Goal: Task Accomplishment & Management: Manage account settings

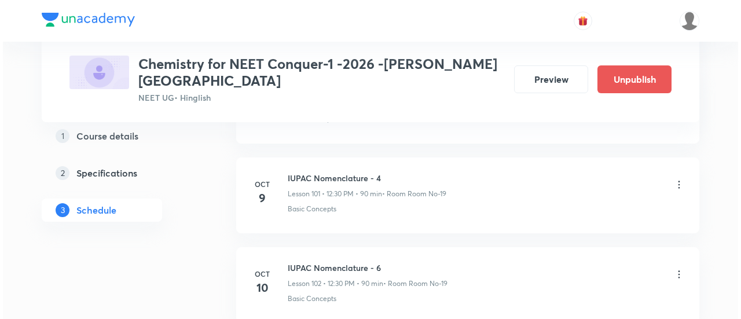
scroll to position [9664, 0]
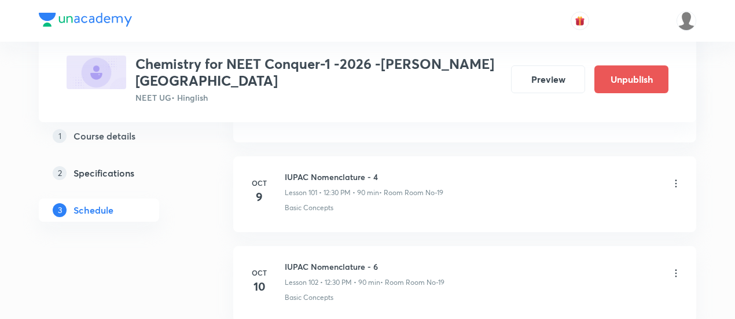
click at [676, 267] on icon at bounding box center [676, 273] width 12 height 12
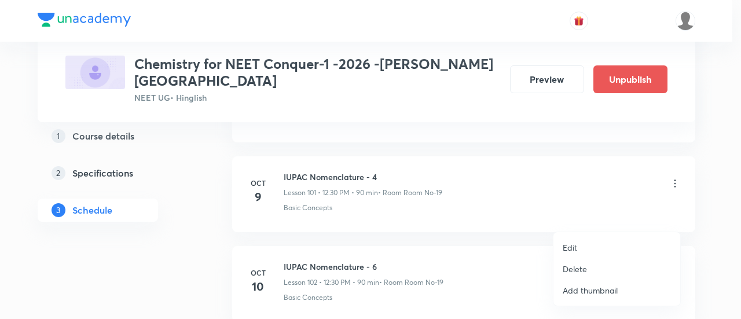
click at [571, 244] on p "Edit" at bounding box center [570, 247] width 14 height 12
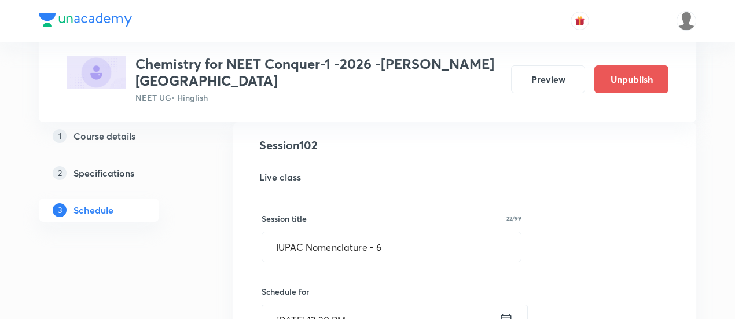
scroll to position [9179, 0]
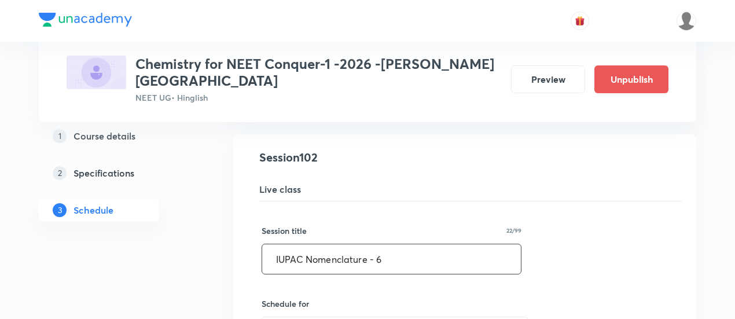
click at [419, 244] on input "IUPAC Nomenclature - 6" at bounding box center [391, 259] width 259 height 30
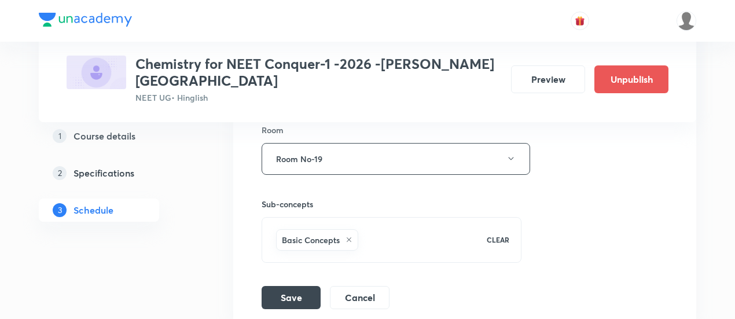
scroll to position [9576, 0]
type input "IUPAC Nomenclature - 5"
click at [293, 284] on button "Save" at bounding box center [291, 295] width 59 height 23
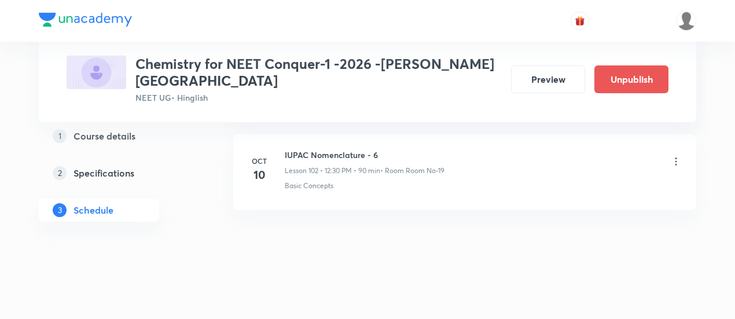
scroll to position [9190, 0]
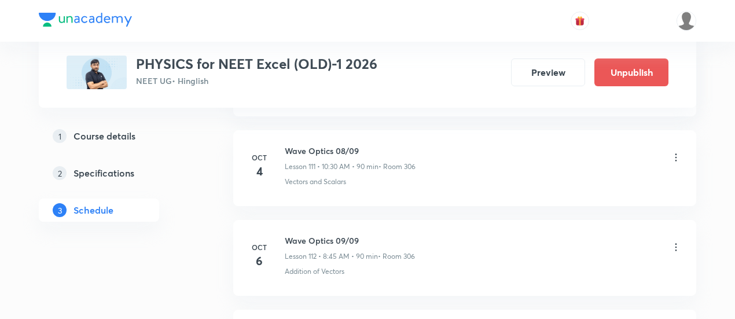
scroll to position [10566, 0]
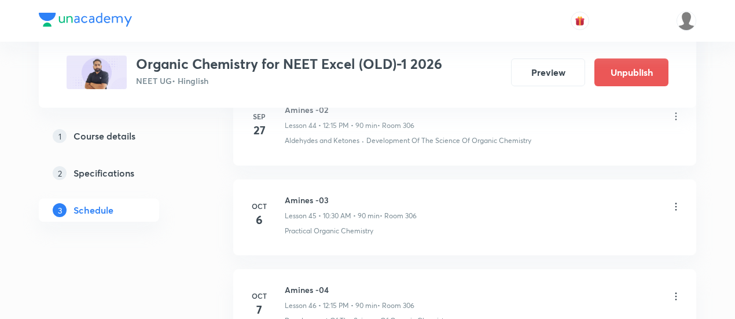
scroll to position [4594, 0]
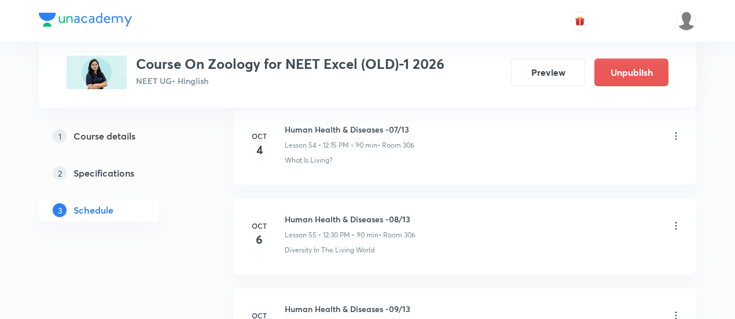
scroll to position [5481, 0]
click at [678, 219] on icon at bounding box center [676, 225] width 12 height 12
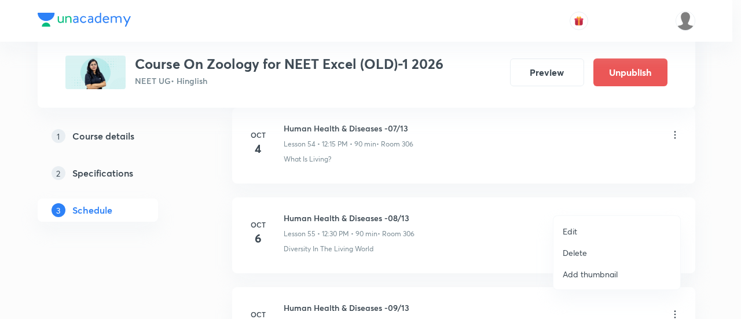
click at [577, 229] on li "Edit" at bounding box center [616, 231] width 127 height 21
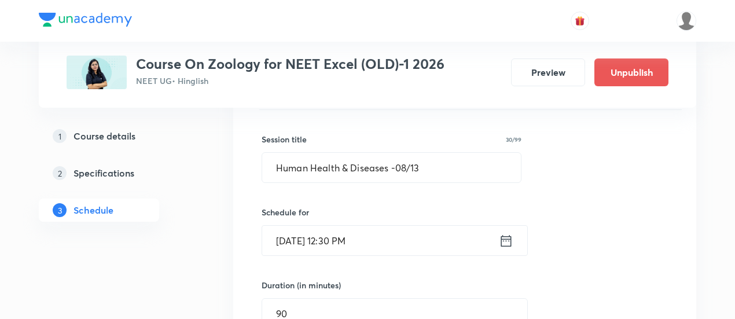
scroll to position [5037, 0]
click at [502, 234] on icon at bounding box center [506, 242] width 14 height 16
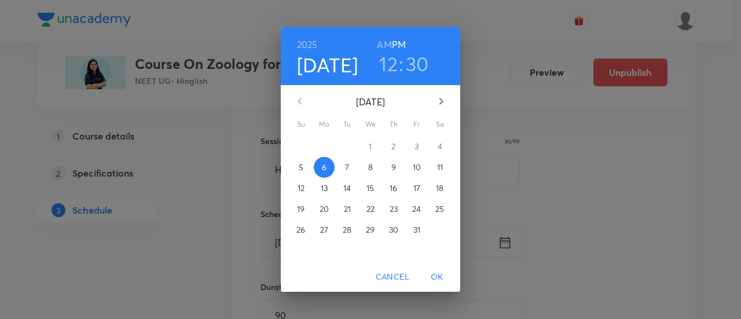
click at [417, 61] on h3 "30" at bounding box center [417, 64] width 23 height 24
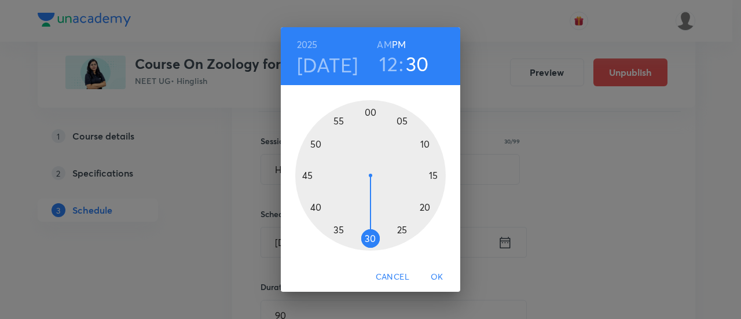
click at [431, 177] on div at bounding box center [370, 175] width 151 height 151
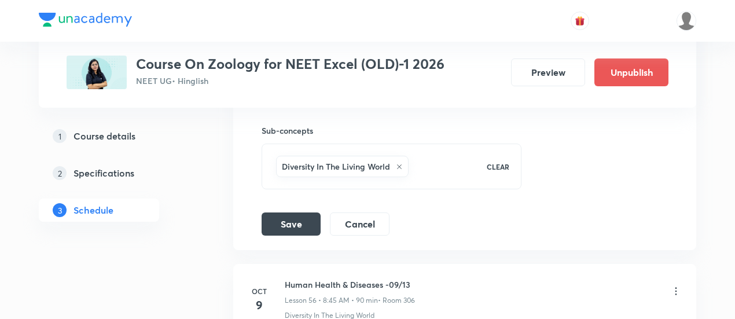
scroll to position [5420, 0]
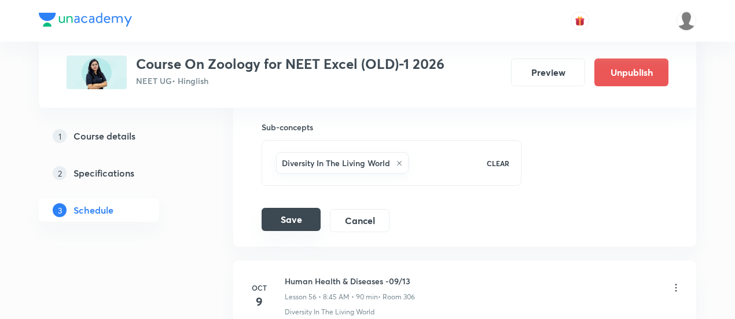
click at [287, 208] on button "Save" at bounding box center [291, 219] width 59 height 23
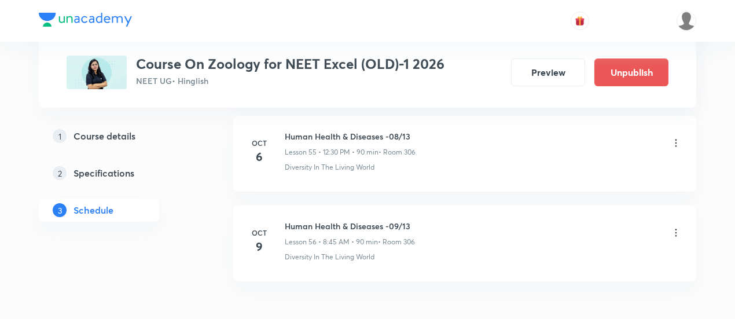
scroll to position [5012, 0]
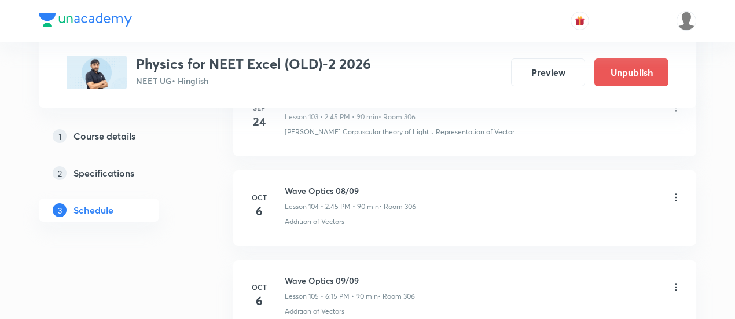
scroll to position [9893, 0]
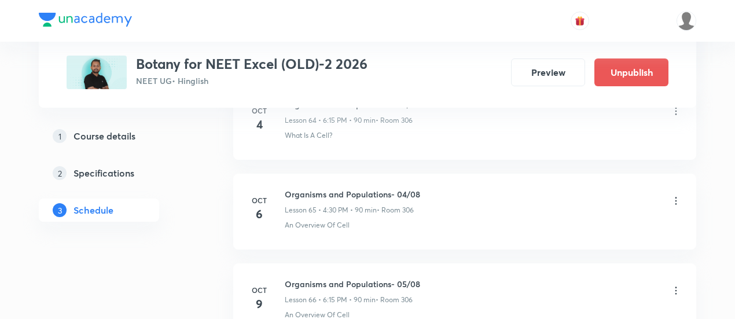
scroll to position [6372, 0]
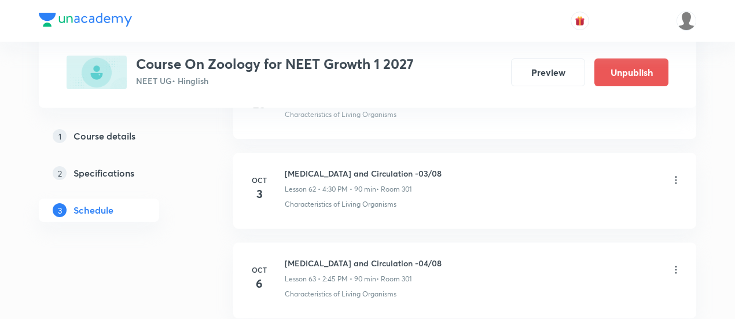
scroll to position [6153, 0]
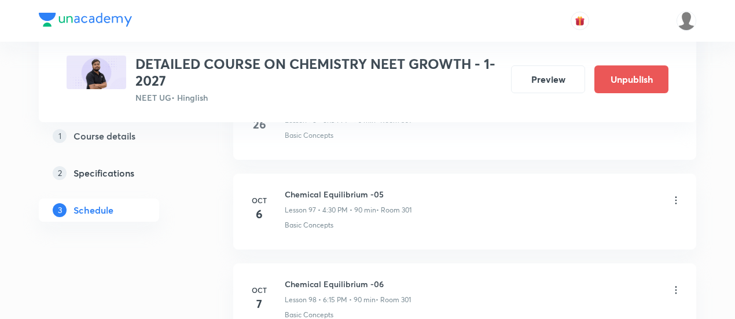
scroll to position [9277, 0]
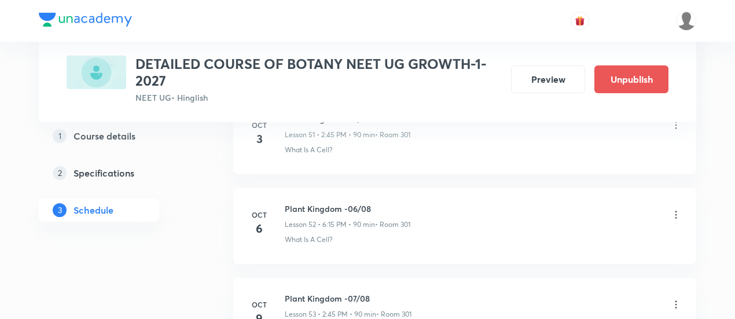
scroll to position [5234, 0]
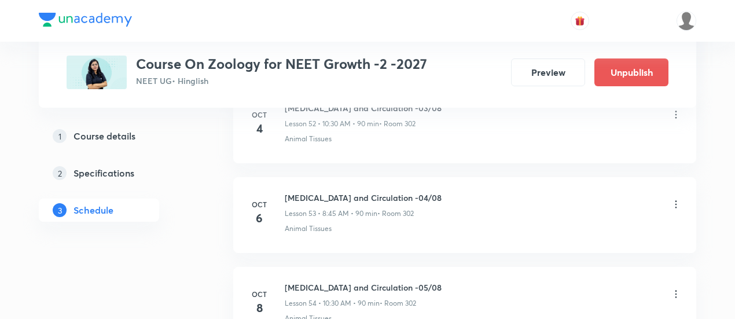
scroll to position [5315, 0]
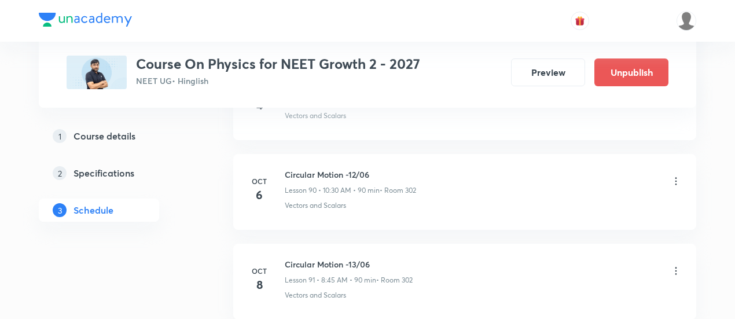
scroll to position [8657, 0]
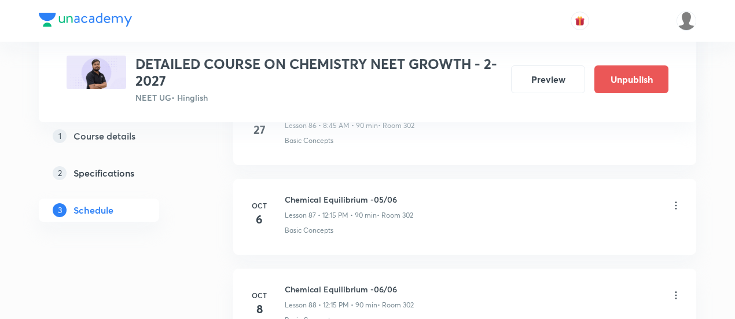
scroll to position [8379, 0]
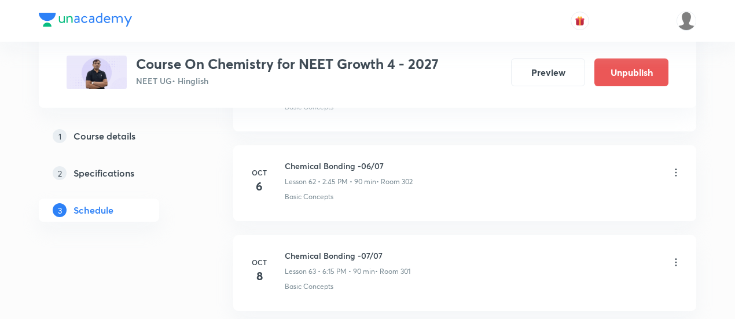
scroll to position [6158, 0]
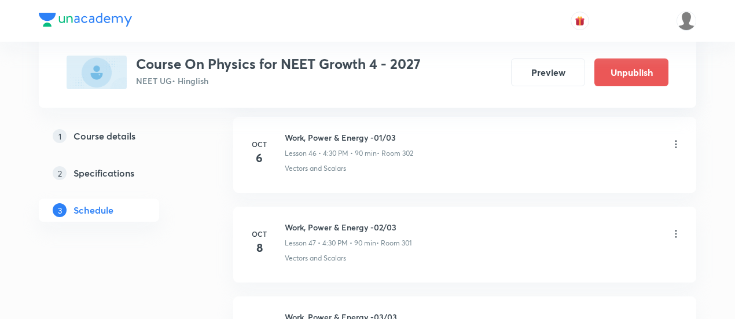
scroll to position [4696, 0]
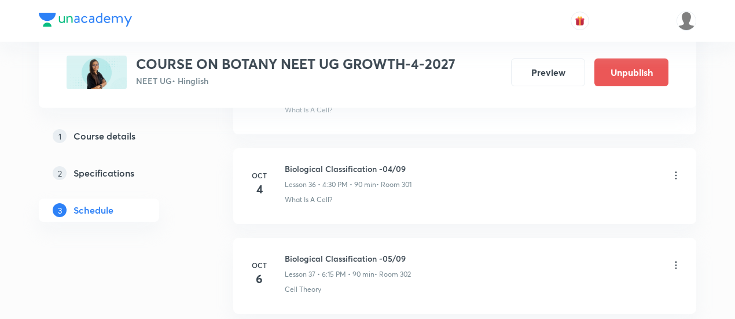
scroll to position [3821, 0]
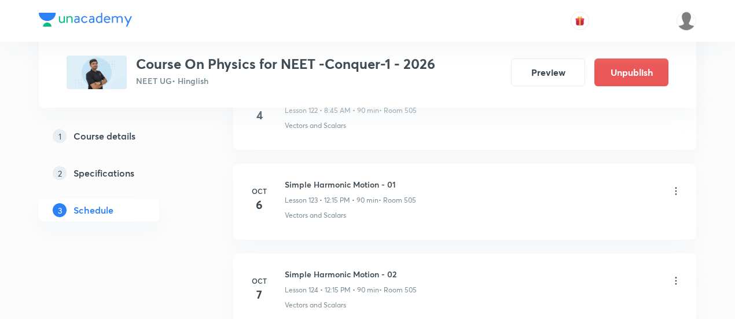
scroll to position [11612, 0]
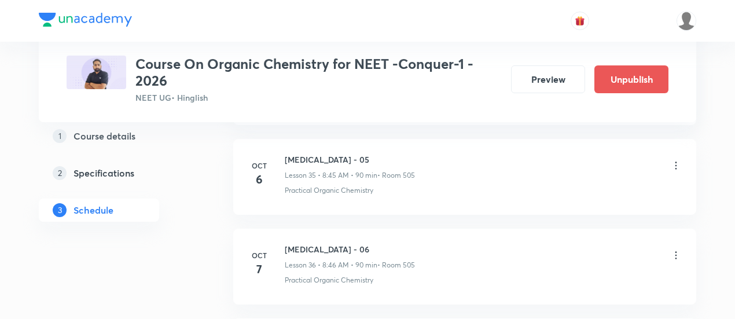
scroll to position [3754, 0]
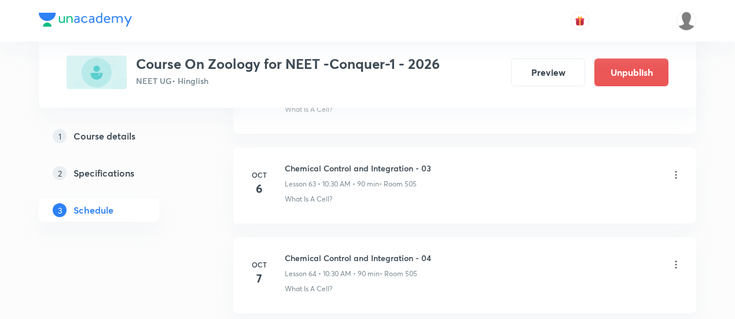
scroll to position [6238, 0]
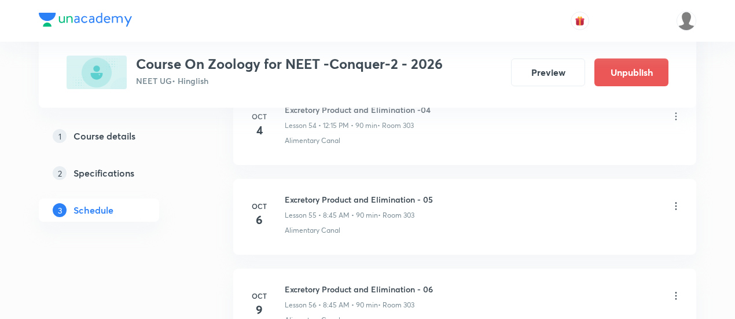
scroll to position [5498, 0]
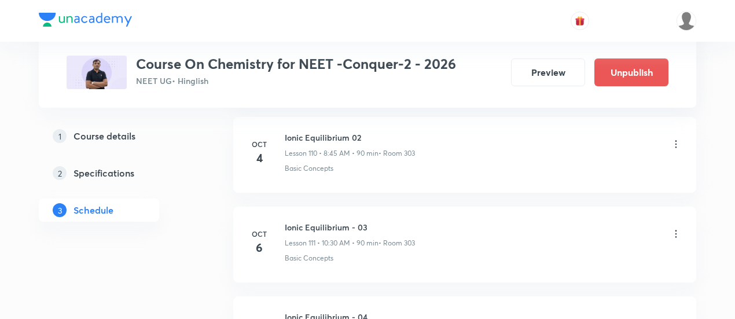
scroll to position [10491, 0]
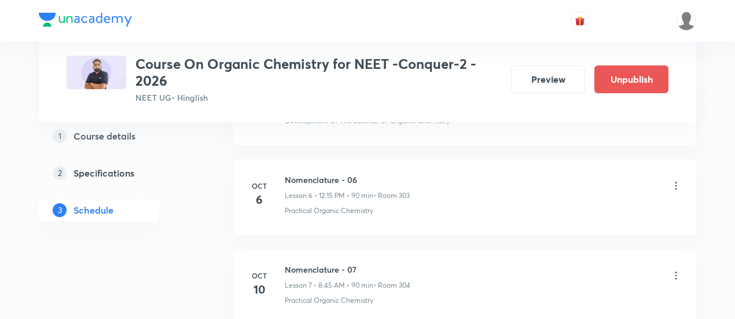
scroll to position [1085, 0]
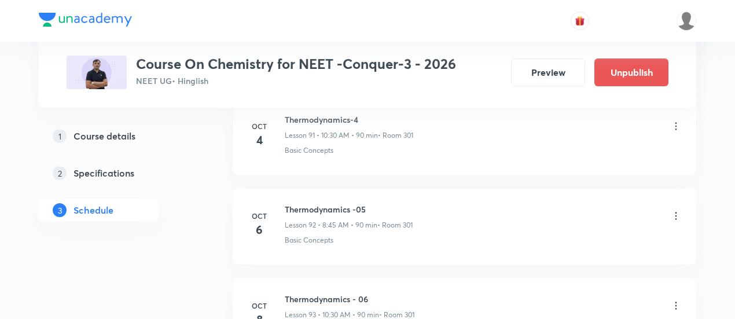
scroll to position [8805, 0]
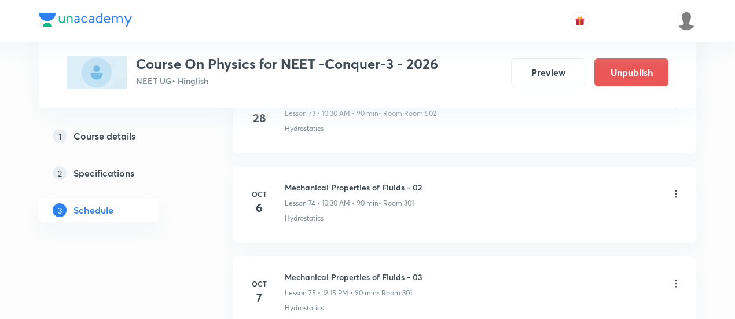
scroll to position [7213, 0]
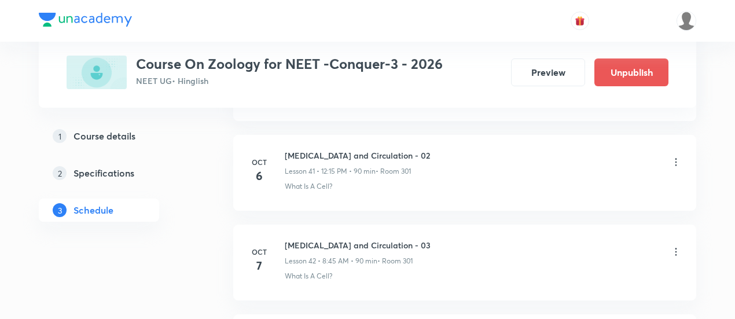
scroll to position [4275, 0]
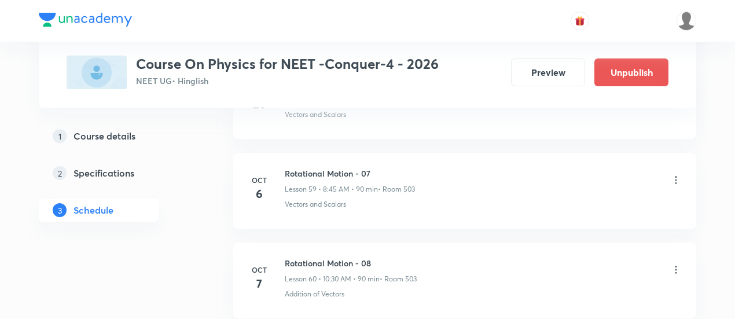
scroll to position [5881, 0]
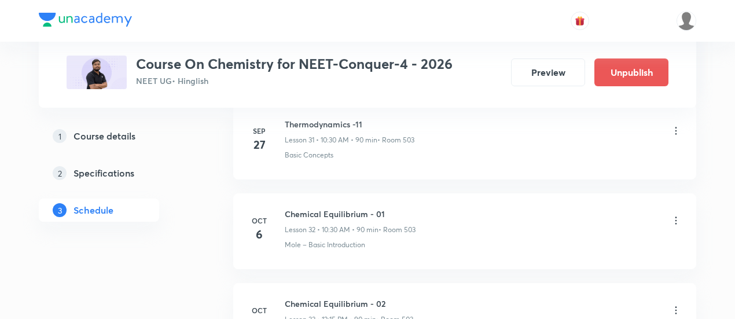
scroll to position [3420, 0]
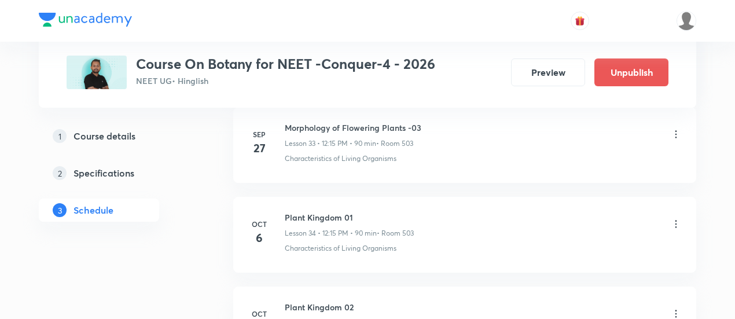
scroll to position [3585, 0]
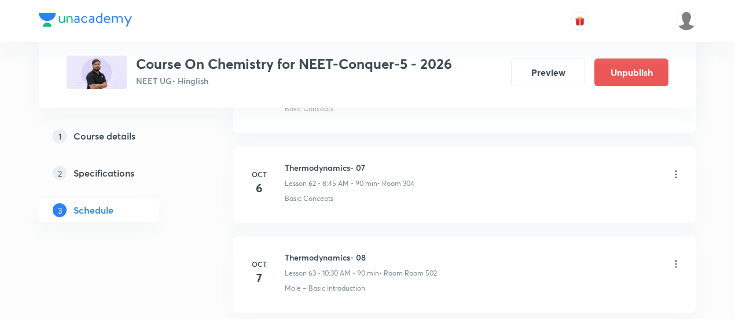
scroll to position [6158, 0]
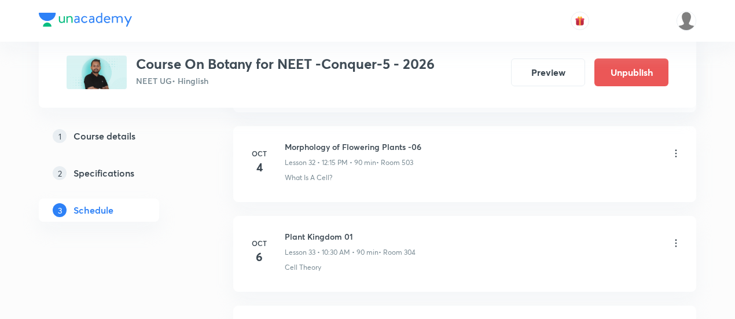
scroll to position [3483, 0]
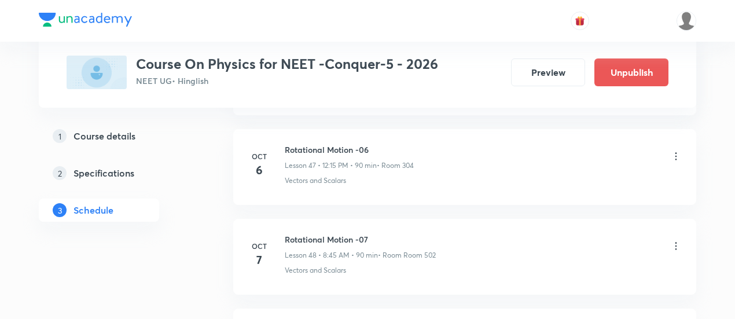
scroll to position [4804, 0]
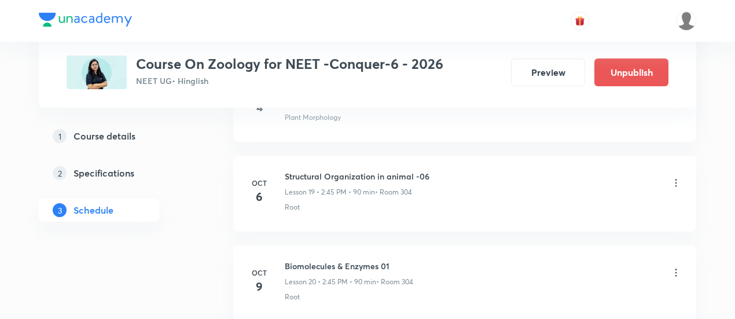
scroll to position [2281, 0]
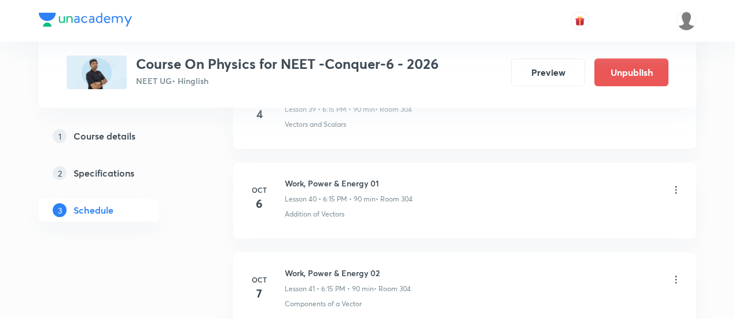
scroll to position [4174, 0]
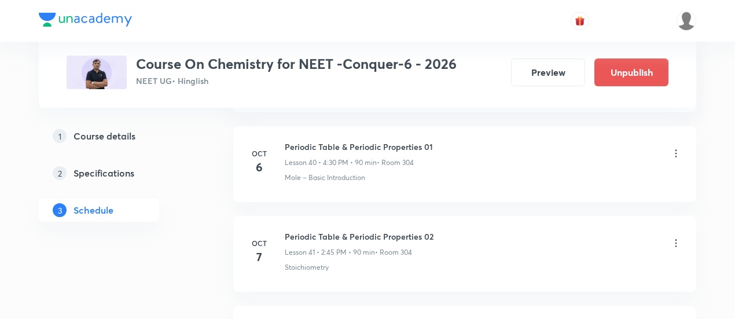
scroll to position [4183, 0]
